Goal: Task Accomplishment & Management: Manage account settings

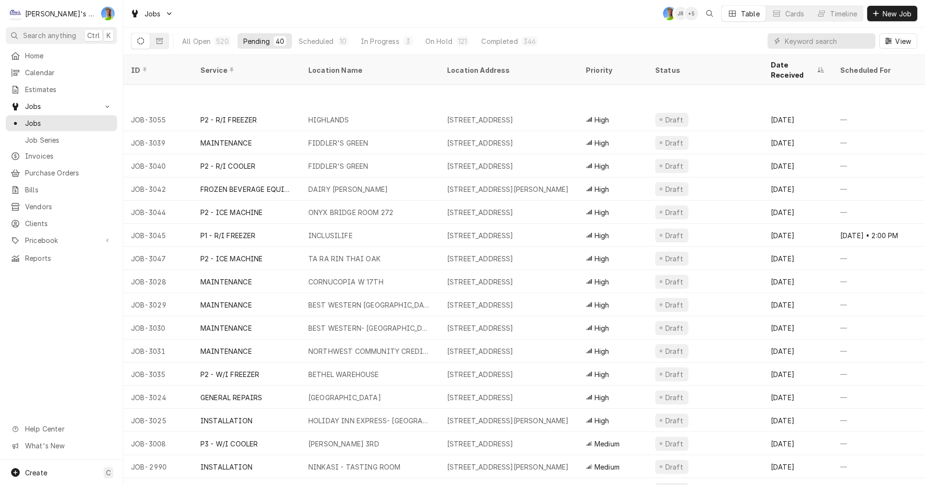
scroll to position [48, 0]
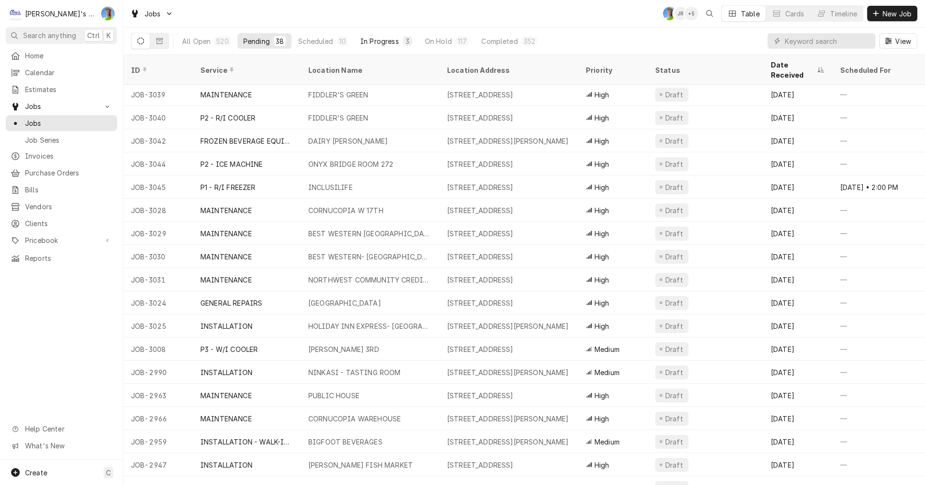
click at [377, 41] on div "In Progress" at bounding box center [379, 41] width 39 height 10
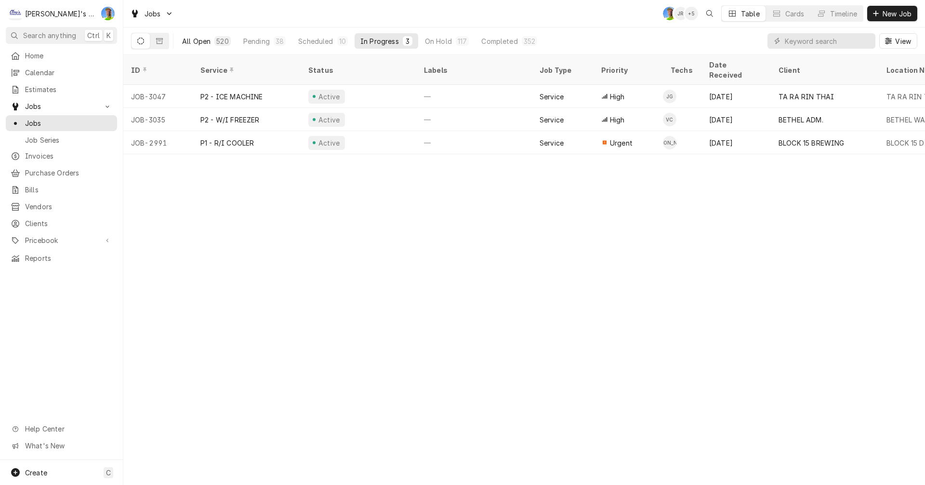
click at [196, 39] on div "All Open" at bounding box center [196, 41] width 28 height 10
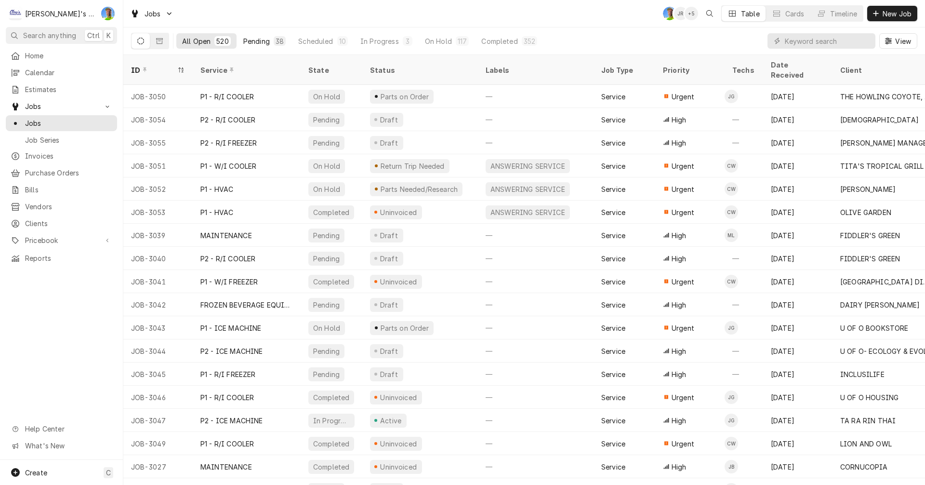
click at [258, 41] on div "Pending" at bounding box center [256, 41] width 27 height 10
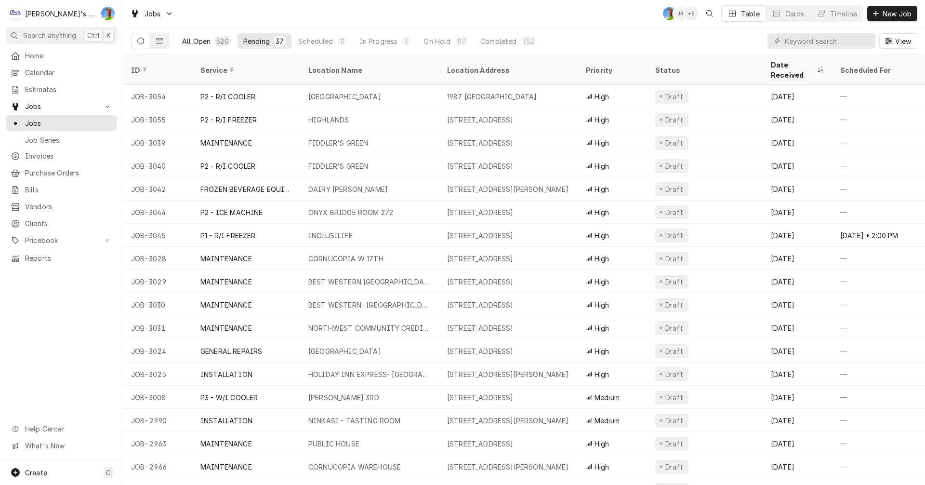
click at [200, 39] on div "All Open" at bounding box center [196, 41] width 28 height 10
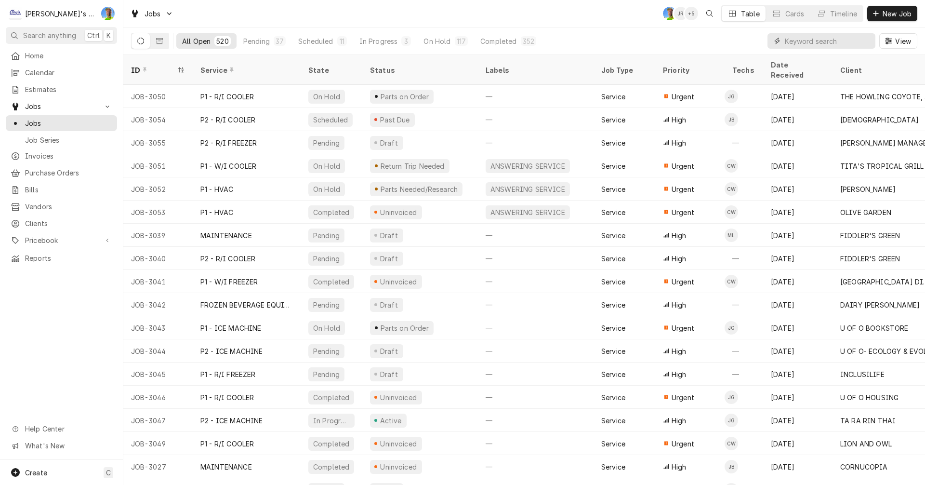
click at [809, 38] on input "Dynamic Content Wrapper" at bounding box center [828, 40] width 86 height 15
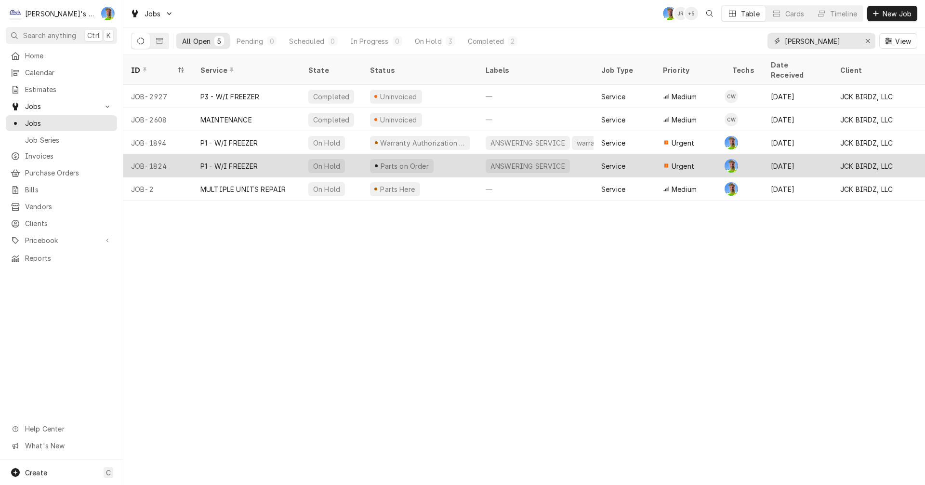
type input "dave"
click at [279, 154] on div "P1 - W/I FREEZER" at bounding box center [247, 165] width 108 height 23
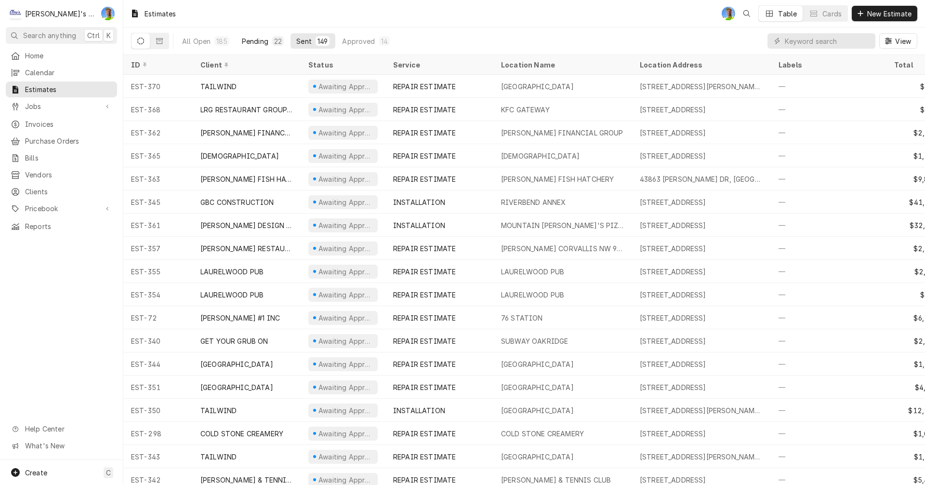
click at [253, 42] on div "Pending" at bounding box center [255, 41] width 27 height 10
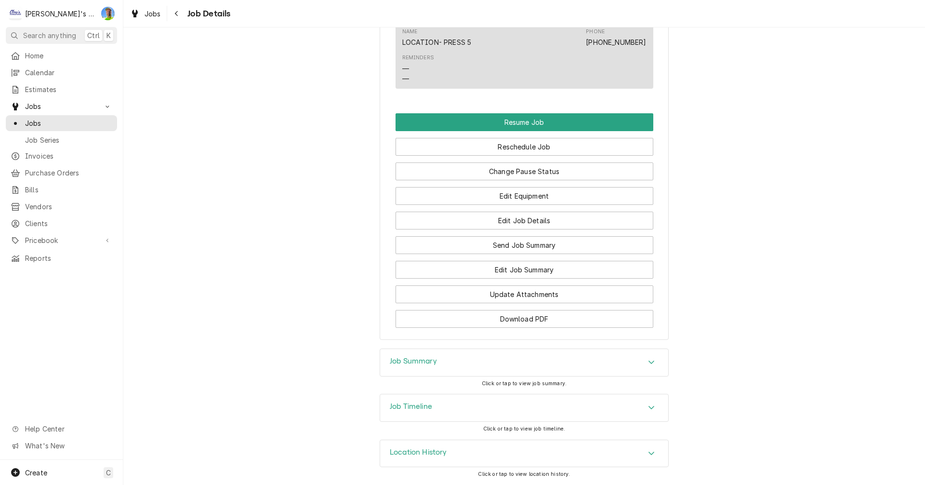
scroll to position [971, 0]
click at [406, 364] on h3 "Job Summary" at bounding box center [413, 361] width 47 height 9
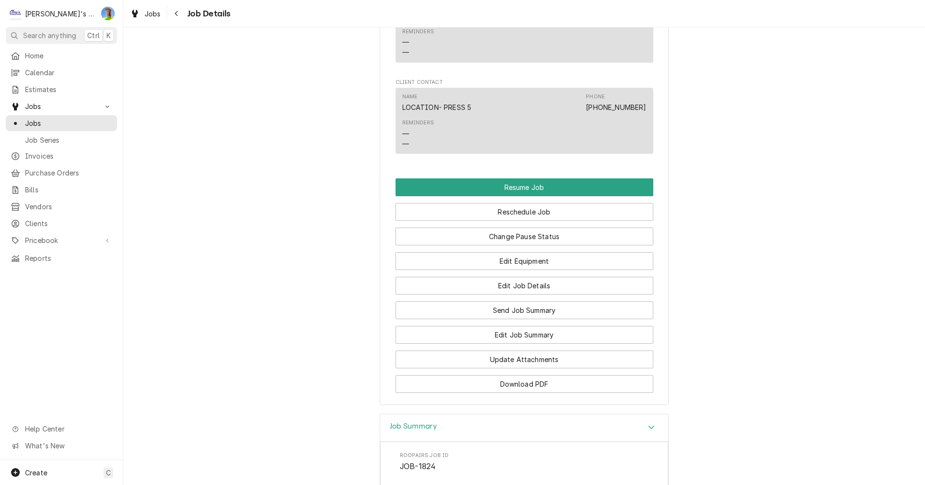
scroll to position [843, 0]
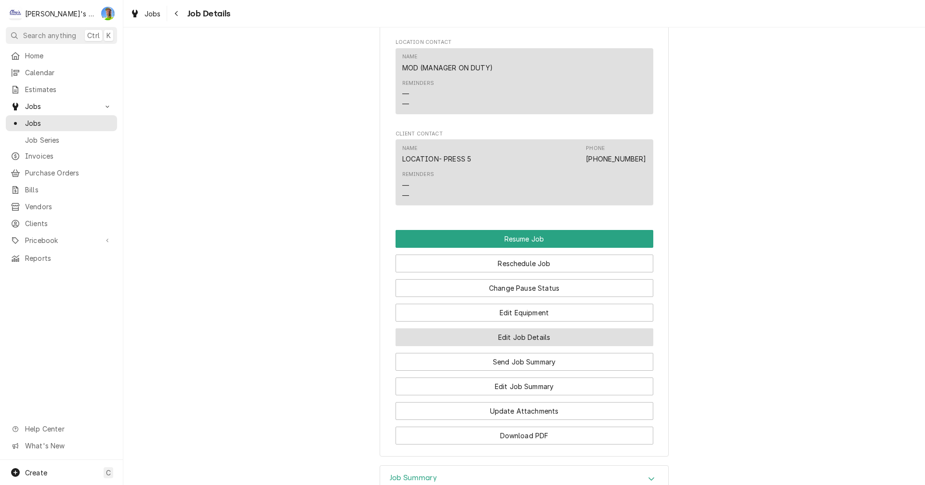
click at [538, 346] on button "Edit Job Details" at bounding box center [525, 337] width 258 height 18
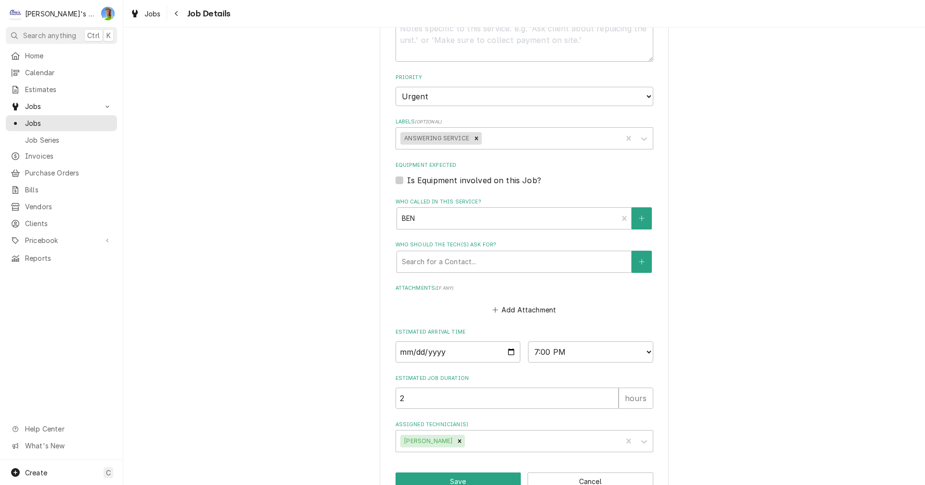
scroll to position [324, 0]
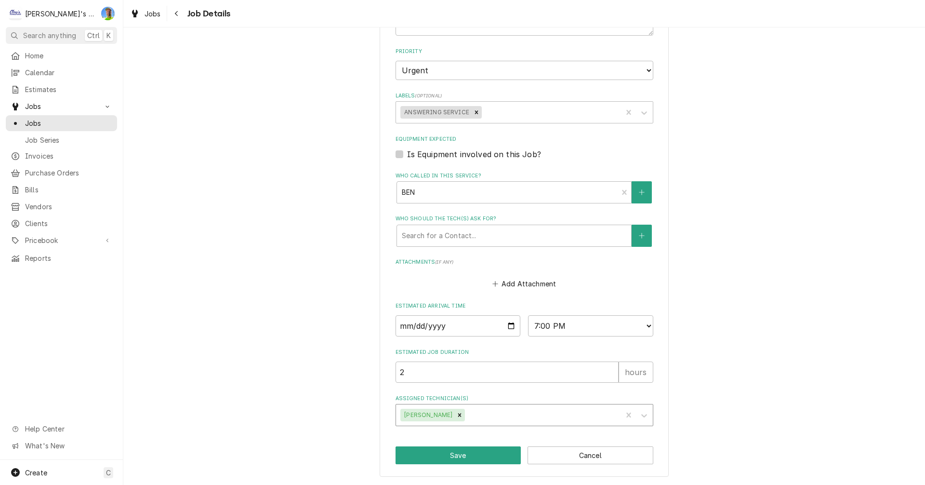
click at [577, 416] on div "Assigned Technician(s)" at bounding box center [542, 414] width 150 height 17
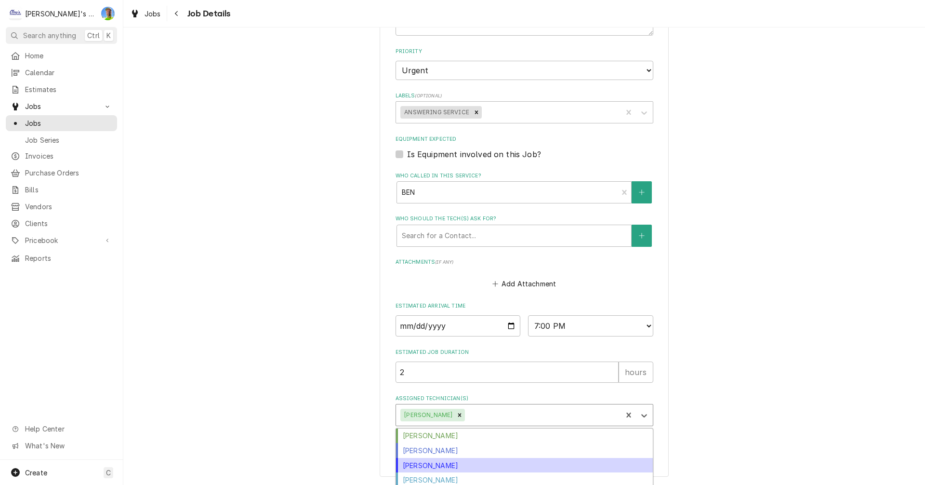
click at [443, 467] on div "Joey Brabb" at bounding box center [524, 465] width 257 height 15
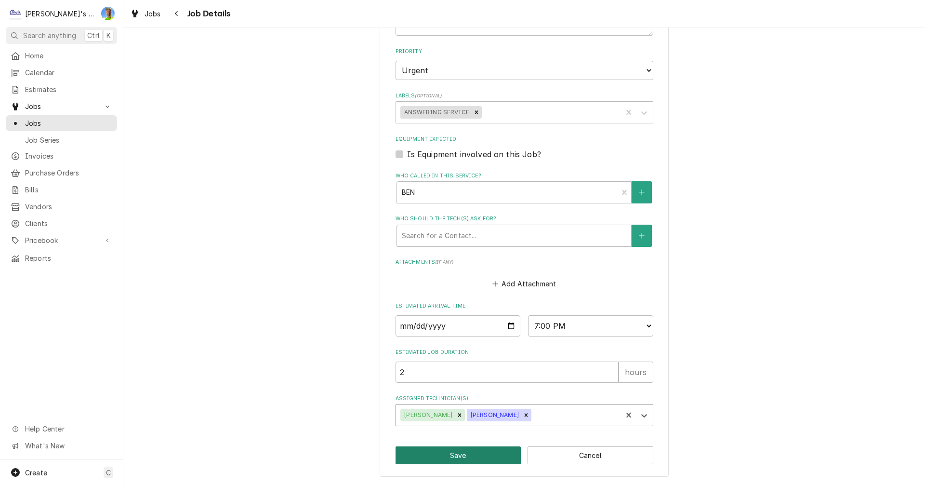
click at [475, 460] on button "Save" at bounding box center [459, 455] width 126 height 18
type textarea "x"
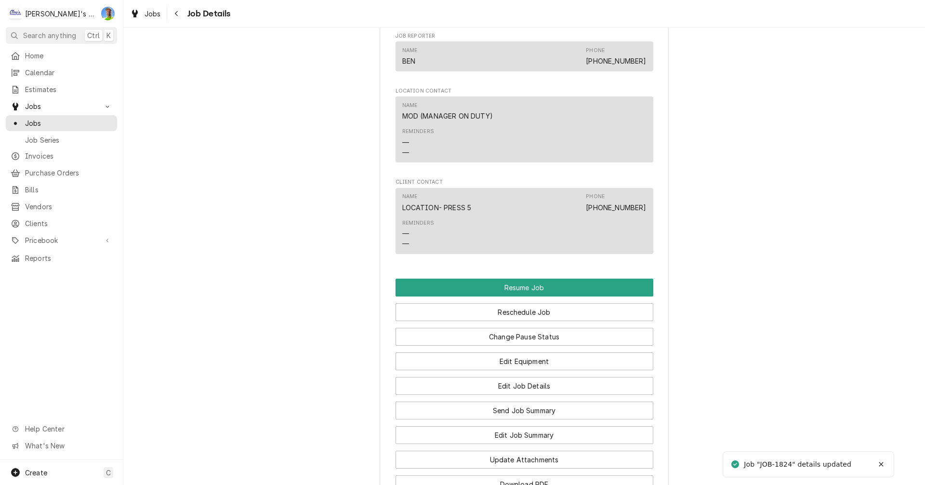
scroll to position [982, 0]
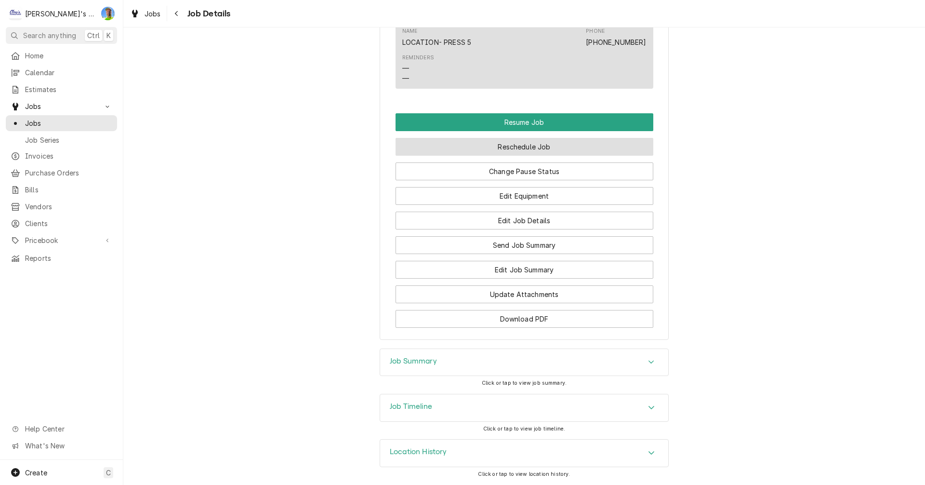
click at [560, 147] on button "Reschedule Job" at bounding box center [525, 147] width 258 height 18
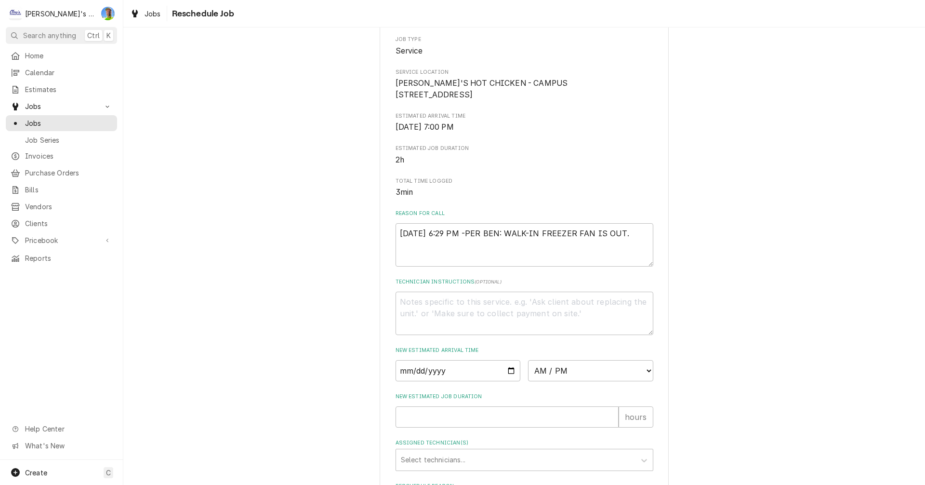
scroll to position [236, 0]
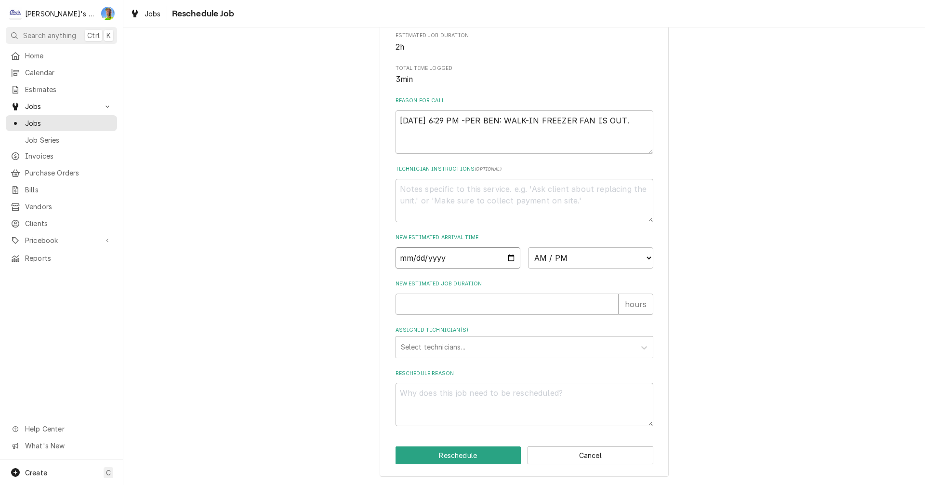
click at [507, 256] on input "Date" at bounding box center [458, 257] width 125 height 21
type textarea "x"
type input "2025-09-29"
click at [645, 257] on select "AM / PM 6:00 AM 6:15 AM 6:30 AM 6:45 AM 7:00 AM 7:15 AM 7:30 AM 7:45 AM 8:00 AM…" at bounding box center [590, 257] width 125 height 21
select select "14:00:00"
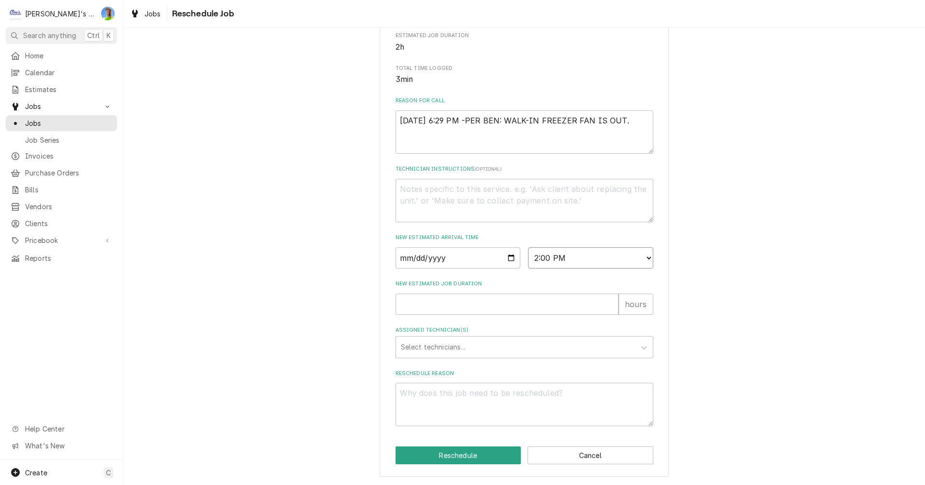
click at [528, 247] on select "AM / PM 6:00 AM 6:15 AM 6:30 AM 6:45 AM 7:00 AM 7:15 AM 7:30 AM 7:45 AM 8:00 AM…" at bounding box center [590, 257] width 125 height 21
click at [530, 303] on input "New Estimated Job Duration" at bounding box center [507, 303] width 223 height 21
type textarea "x"
type input "2"
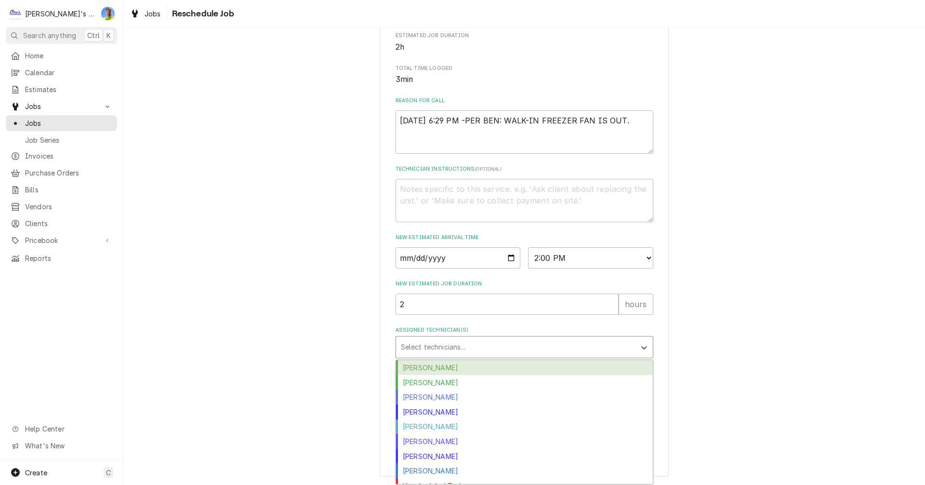
click at [538, 351] on div "Assigned Technician(s)" at bounding box center [516, 346] width 230 height 17
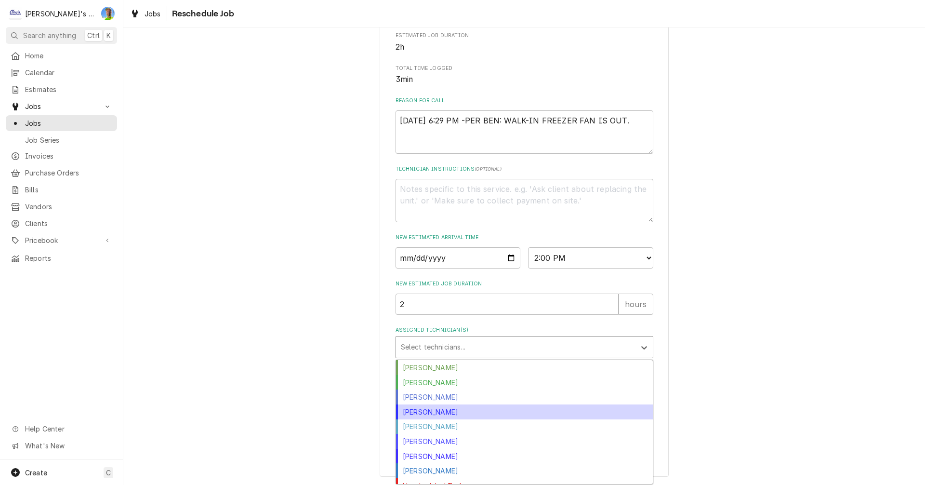
click at [508, 410] on div "Joey Brabb" at bounding box center [524, 411] width 257 height 15
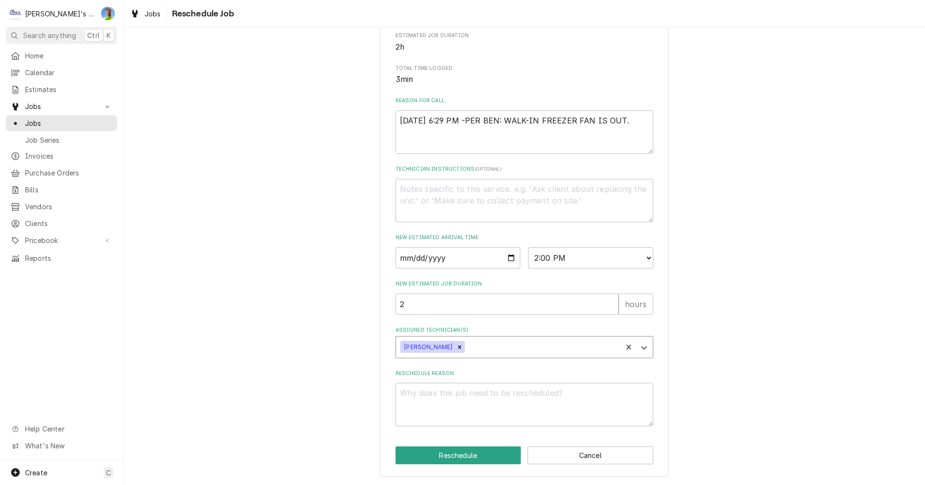
click at [518, 346] on div "Assigned Technician(s)" at bounding box center [542, 346] width 150 height 17
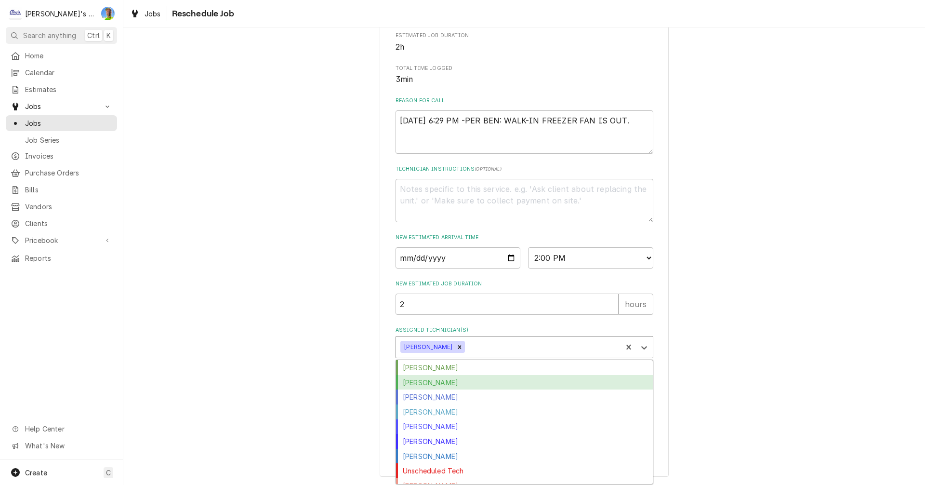
click at [509, 383] on div "[PERSON_NAME]" at bounding box center [524, 382] width 257 height 15
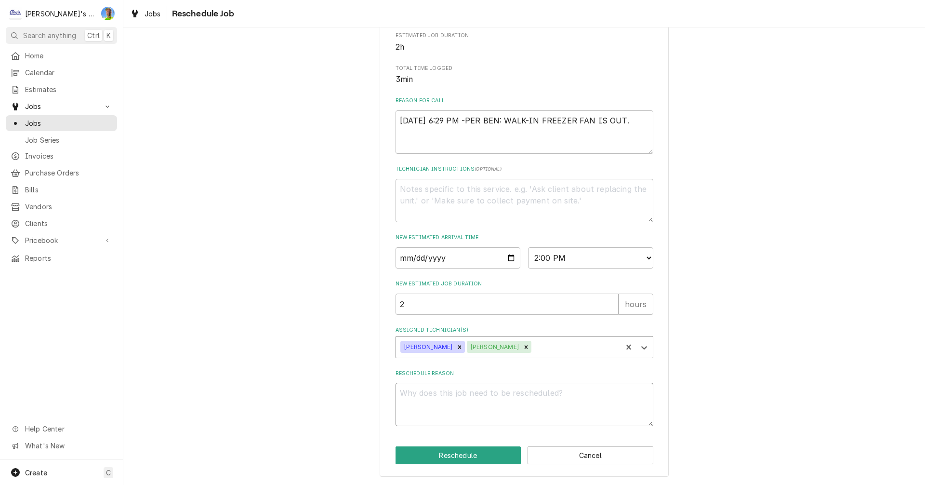
click at [503, 394] on textarea "Reschedule Reason" at bounding box center [525, 404] width 258 height 43
type textarea "x"
type textarea "r"
type textarea "x"
type textarea "re"
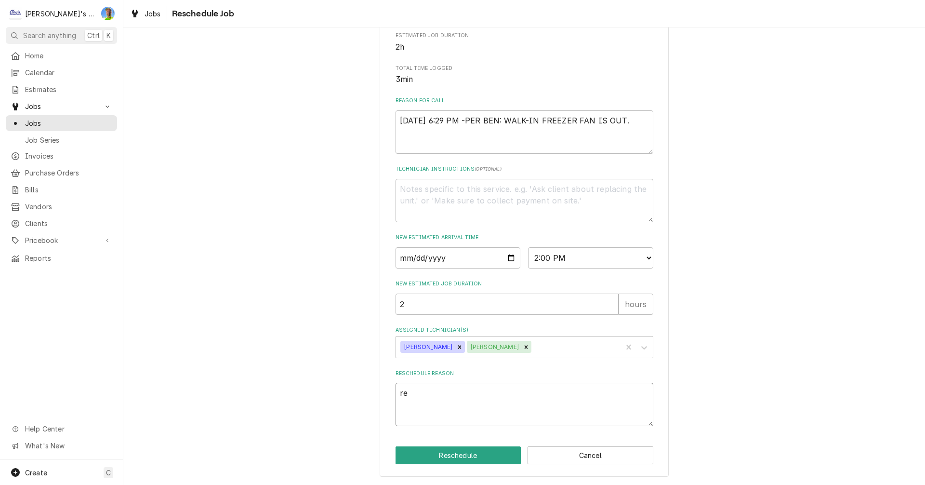
type textarea "x"
type textarea "r"
type textarea "x"
type textarea "R"
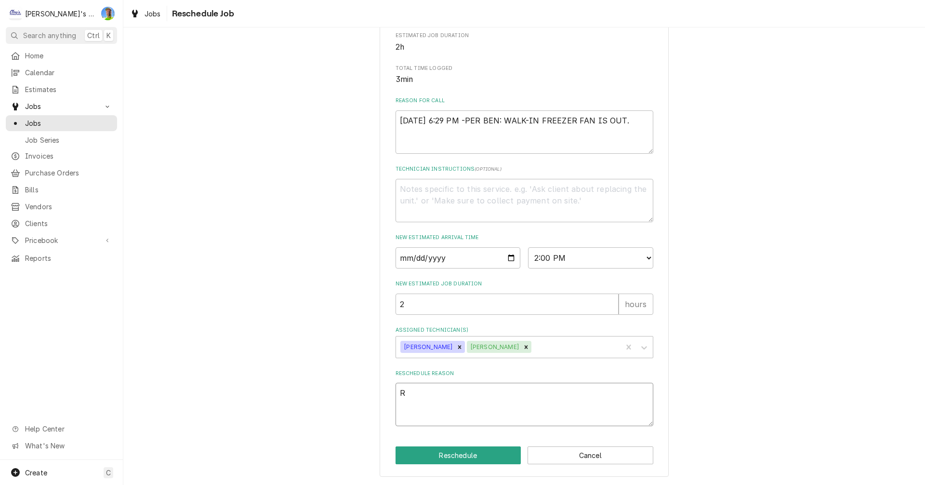
type textarea "x"
type textarea "RE"
type textarea "x"
type textarea "RET"
type textarea "x"
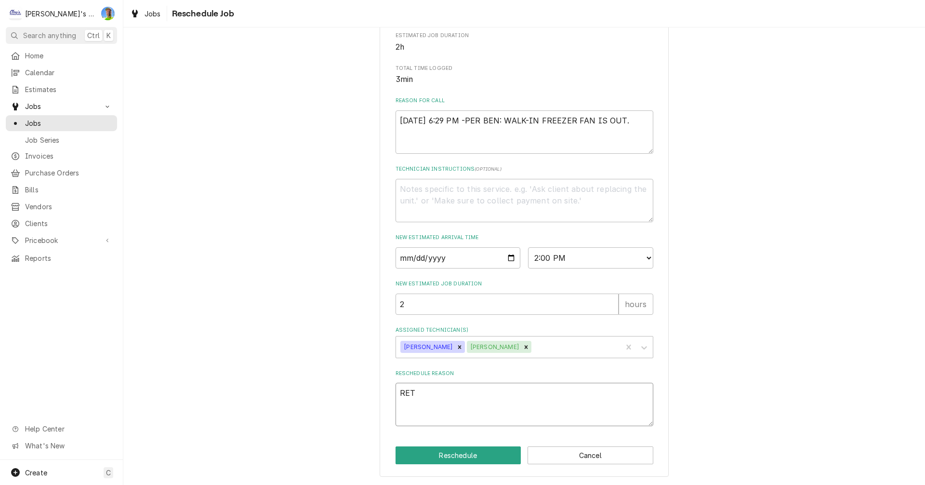
type textarea "RETU"
type textarea "x"
type textarea "RETUR"
type textarea "x"
type textarea "RETURN"
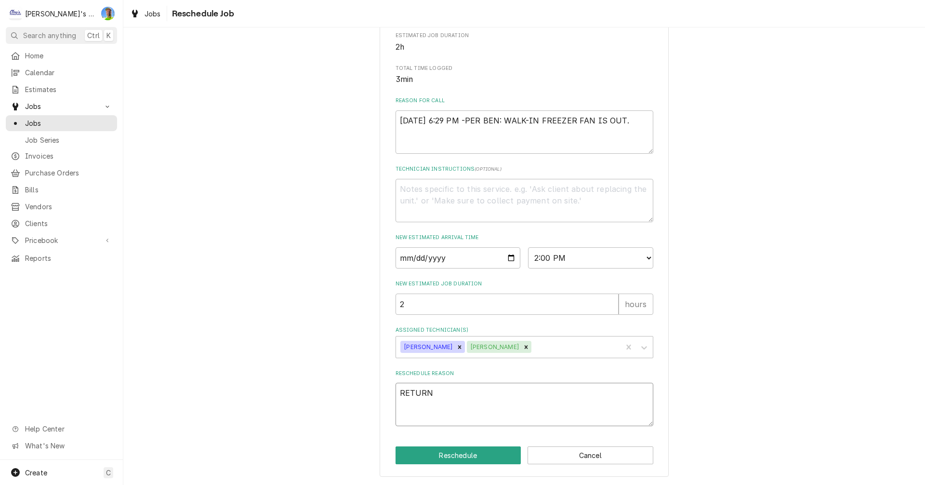
type textarea "x"
type textarea "RETURN"
type textarea "x"
type textarea "RETURN T"
type textarea "x"
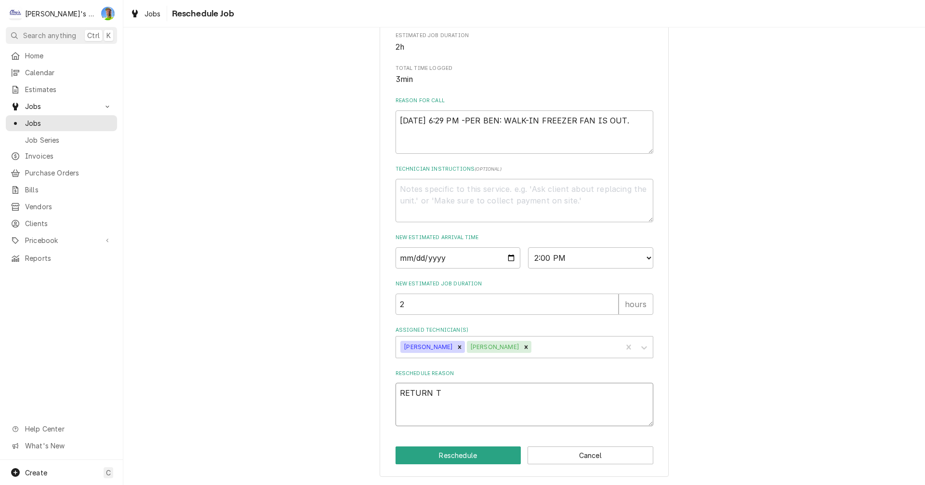
type textarea "RETURN TO"
type textarea "x"
type textarea "RETURN TO"
type textarea "x"
type textarea "RETURN TO I"
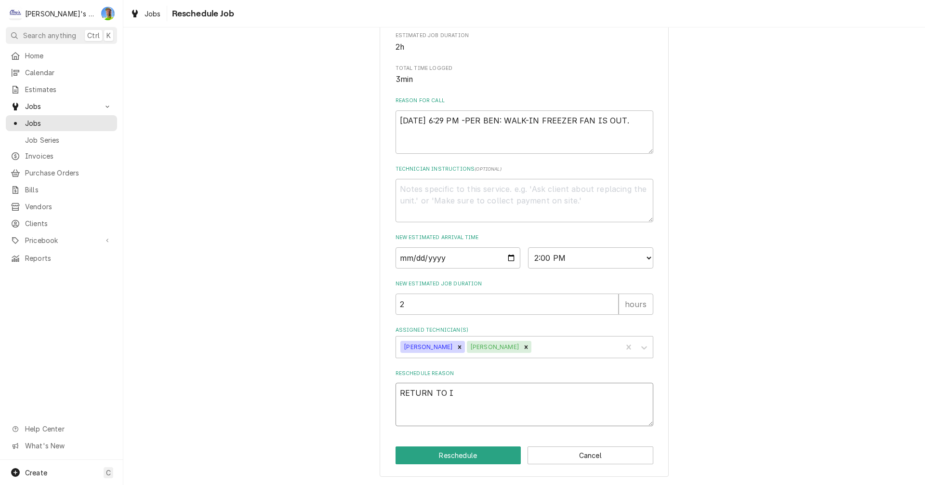
type textarea "x"
type textarea "RETURN TO IN"
type textarea "x"
type textarea "RETURN TO INS"
type textarea "x"
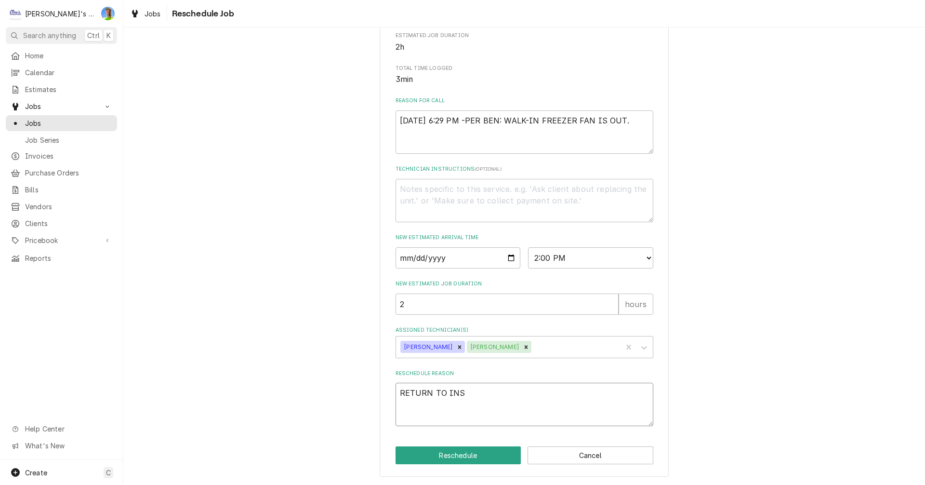
type textarea "RETURN TO INST"
type textarea "x"
type textarea "RETURN TO INSTA"
type textarea "x"
type textarea "RETURN TO INSTAL"
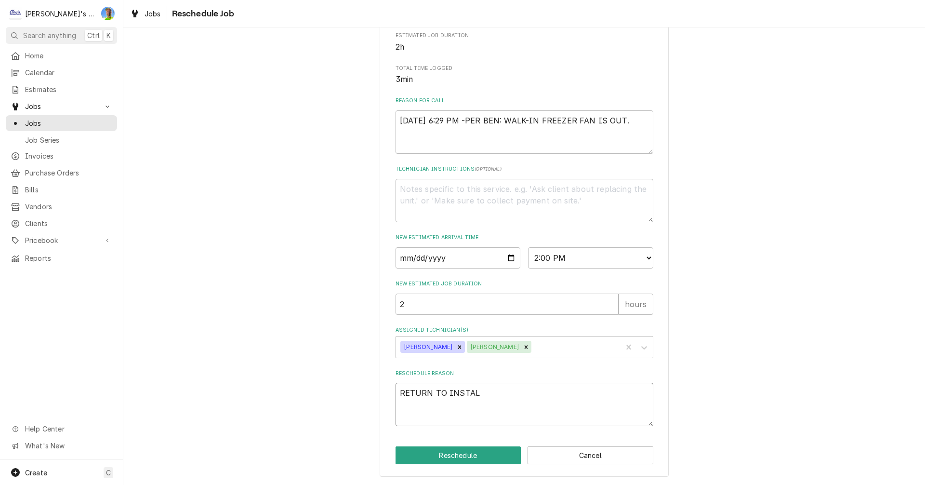
type textarea "x"
type textarea "RETURN TO INSTALL"
type textarea "x"
type textarea "RETURN TO INSTALL"
type textarea "x"
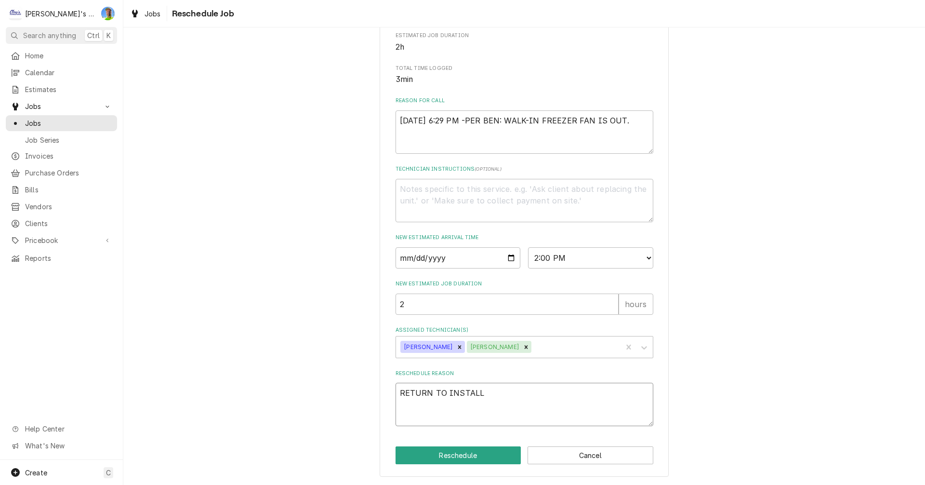
type textarea "RETURN TO INSTALL F"
type textarea "x"
type textarea "RETURN TO INSTALL FA"
type textarea "x"
type textarea "RETURN TO INSTALL FAN"
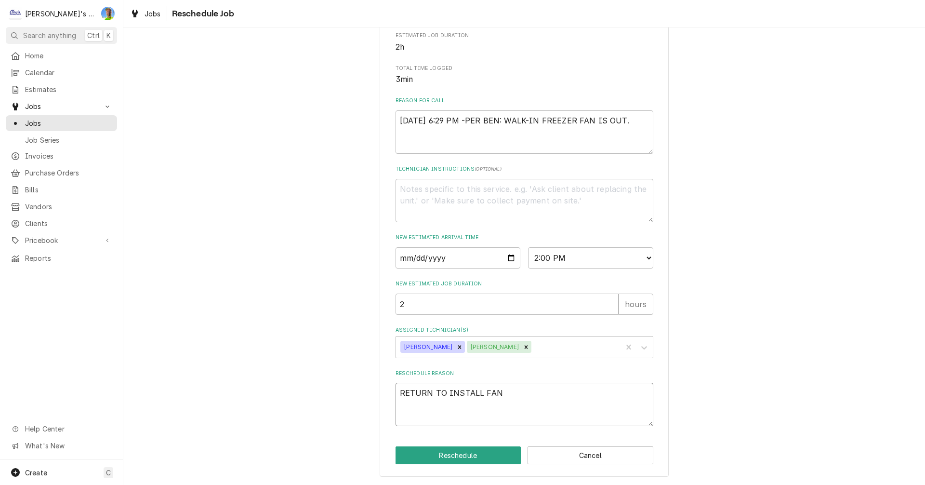
type textarea "x"
type textarea "RETURN TO INSTALL FAN"
type textarea "x"
type textarea "RETURN TO INSTALL FAN M"
type textarea "x"
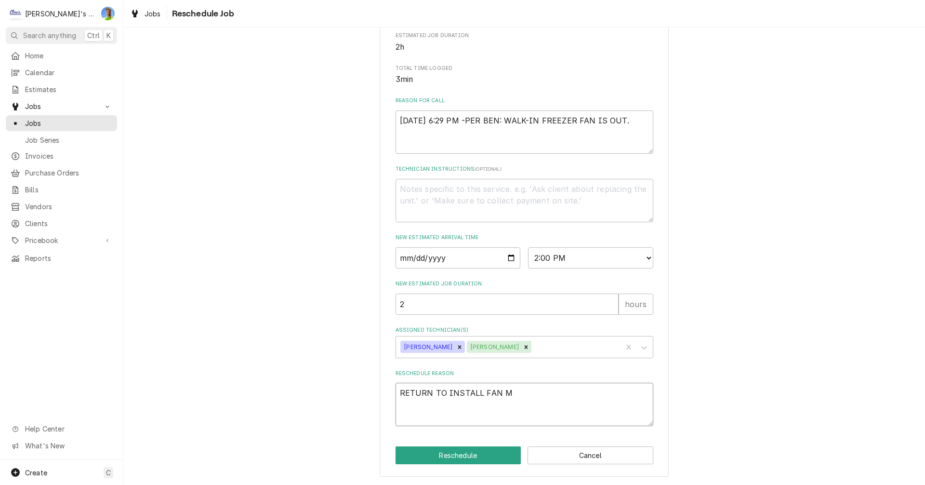
type textarea "RETURN TO INSTALL FAN MO"
type textarea "x"
type textarea "RETURN TO INSTALL FAN MOT"
type textarea "x"
type textarea "RETURN TO INSTALL FAN MOTO"
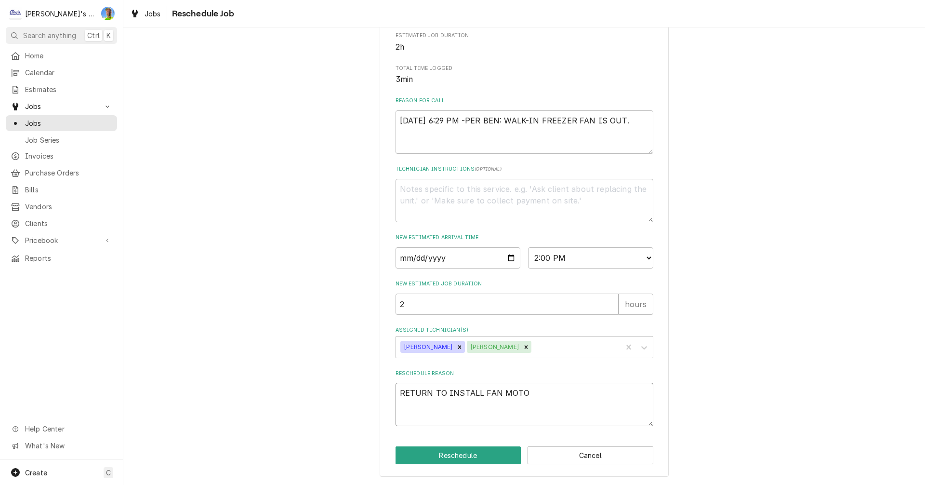
type textarea "x"
type textarea "RETURN TO INSTALL FAN MOTOR"
click at [469, 459] on button "Reschedule" at bounding box center [459, 455] width 126 height 18
type textarea "x"
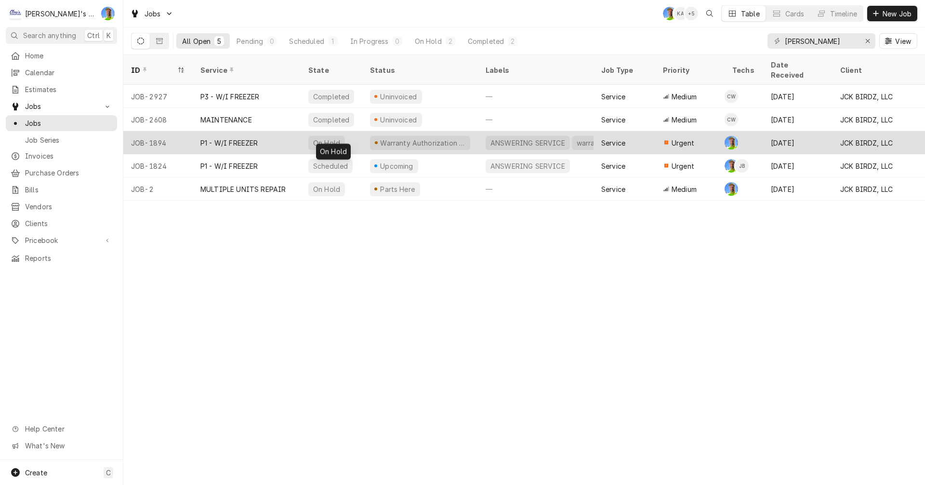
click at [355, 135] on div "On Hold" at bounding box center [332, 142] width 62 height 23
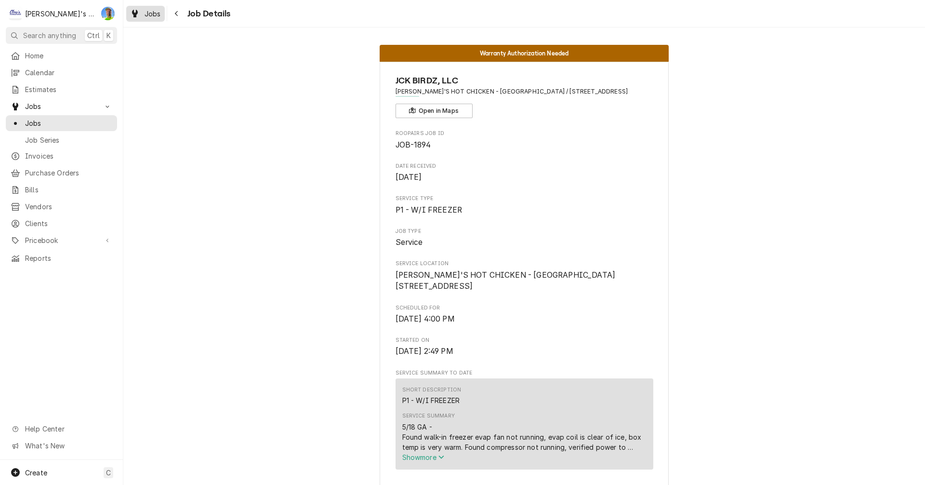
click at [145, 12] on span "Jobs" at bounding box center [153, 14] width 16 height 10
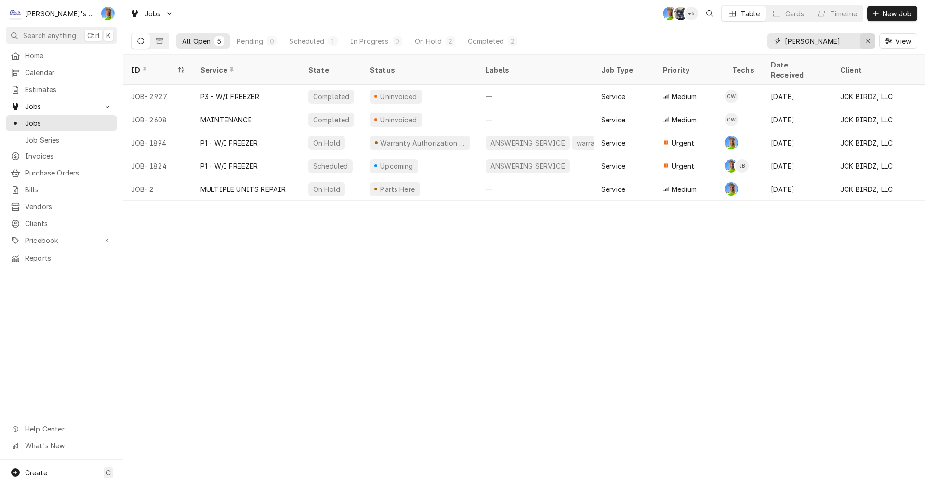
click at [865, 40] on icon "Erase input" at bounding box center [867, 41] width 5 height 7
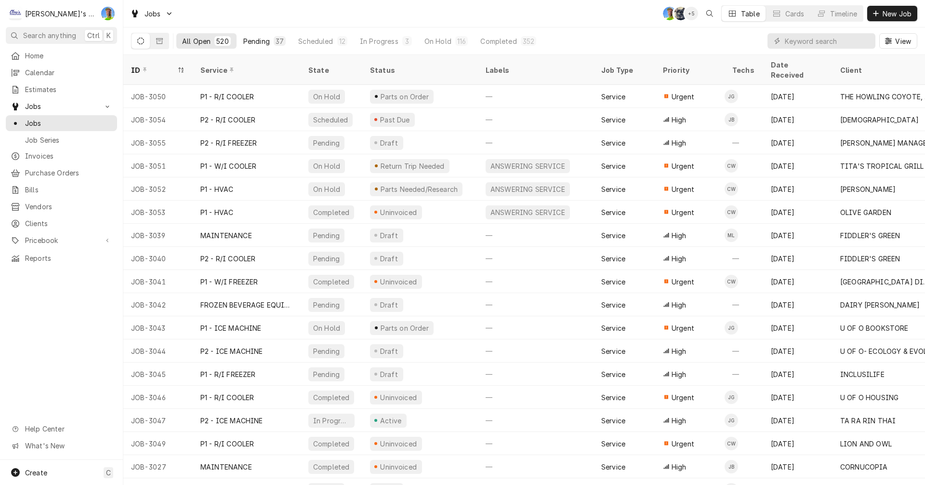
click at [258, 40] on div "Pending" at bounding box center [256, 41] width 27 height 10
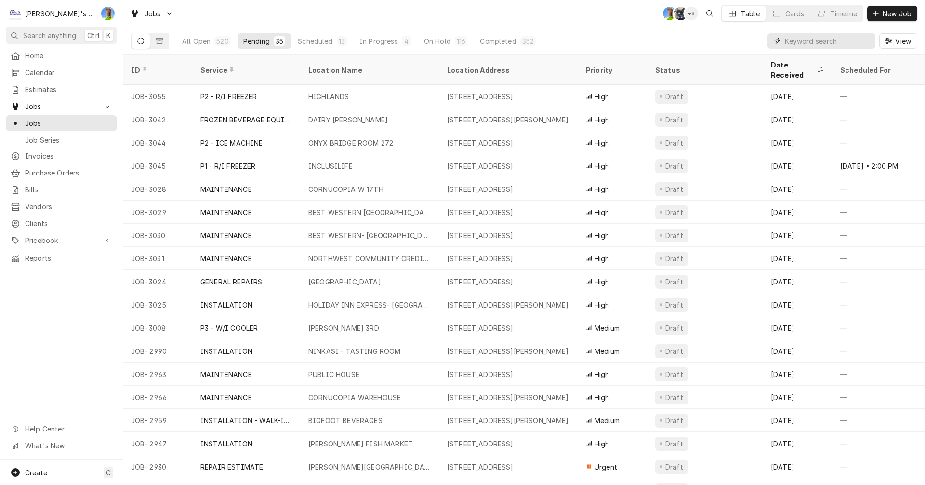
click at [810, 42] on input "Dynamic Content Wrapper" at bounding box center [828, 40] width 86 height 15
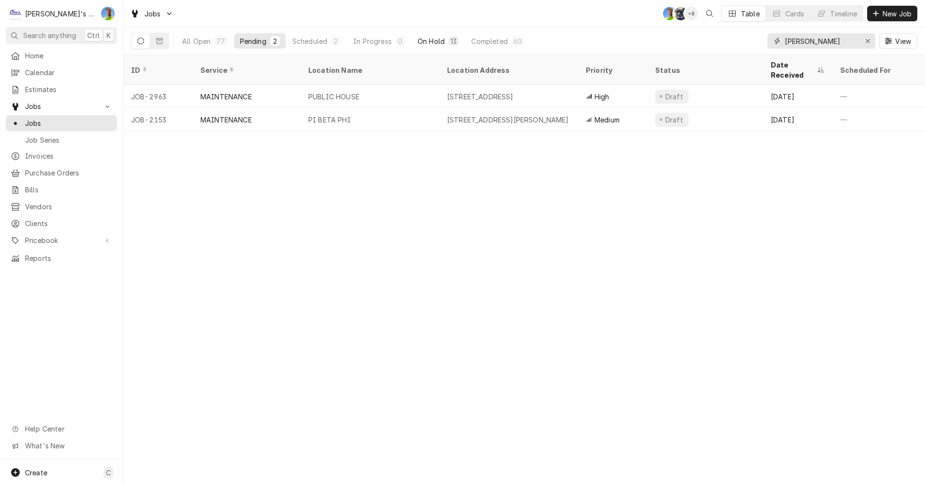
type input "cameron"
click at [427, 42] on div "On Hold" at bounding box center [431, 41] width 27 height 10
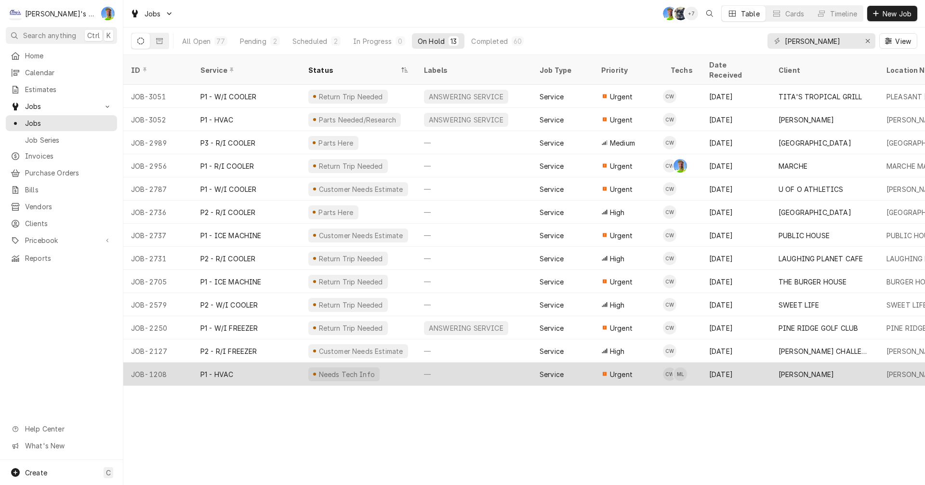
click at [743, 362] on div "Feb 18" at bounding box center [736, 373] width 69 height 23
